Goal: Information Seeking & Learning: Understand process/instructions

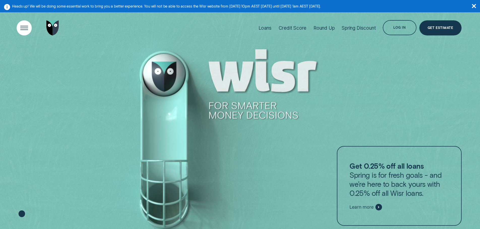
click at [23, 32] on div "Open Menu" at bounding box center [23, 27] width 21 height 21
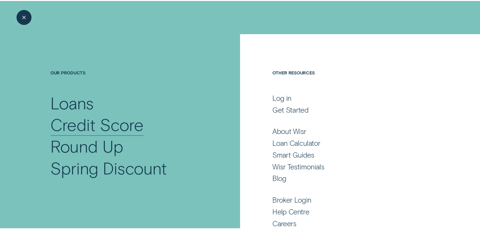
scroll to position [33, 0]
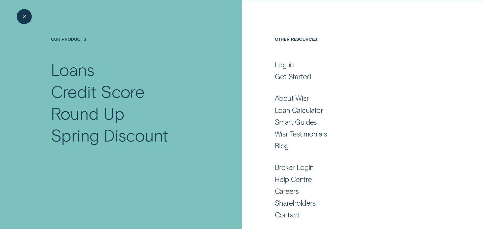
click at [293, 180] on div "Help Centre" at bounding box center [293, 179] width 37 height 9
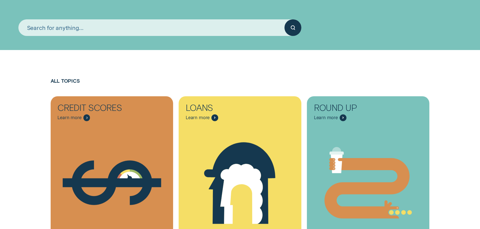
scroll to position [76, 0]
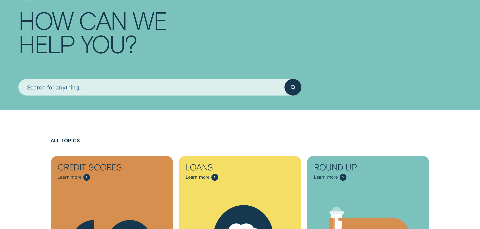
click at [69, 85] on input "search" at bounding box center [151, 87] width 266 height 17
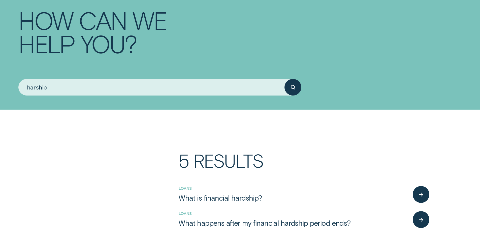
click at [284, 79] on button "submit" at bounding box center [292, 87] width 17 height 17
click at [37, 88] on input "harship" at bounding box center [151, 87] width 266 height 17
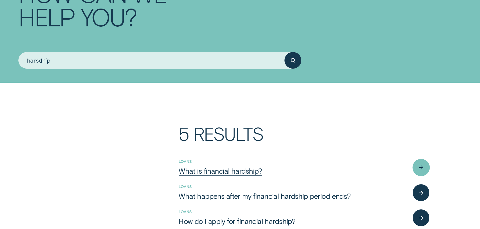
scroll to position [151, 0]
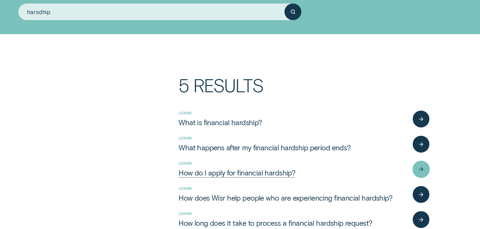
type input "harsdhip"
click at [366, 172] on link "How do I apply for financial hardship?" at bounding box center [294, 172] width 230 height 9
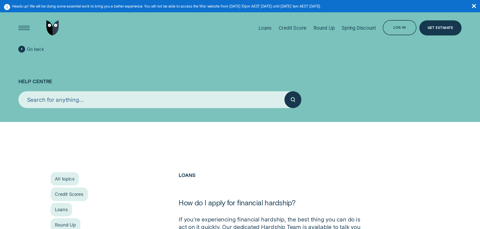
click at [81, 101] on input "search" at bounding box center [151, 99] width 266 height 17
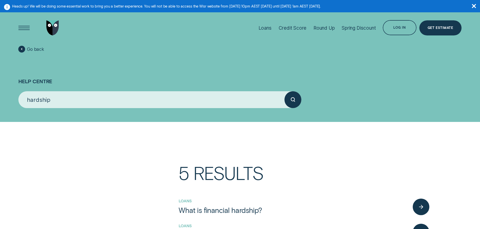
type input "hardship"
click at [284, 91] on button "submit" at bounding box center [292, 99] width 17 height 17
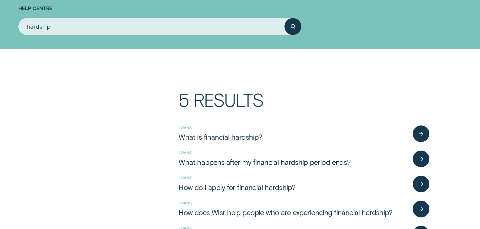
scroll to position [76, 0]
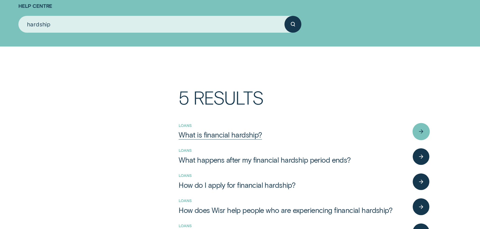
click at [249, 132] on div "What is financial hardship?" at bounding box center [220, 134] width 83 height 9
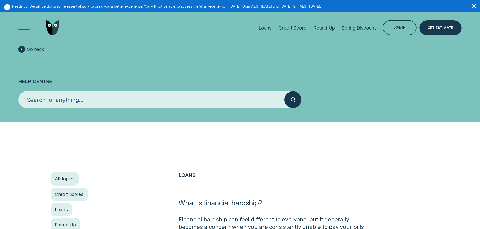
click at [370, 73] on h1 "Help Centre" at bounding box center [239, 72] width 443 height 38
